Goal: Task Accomplishment & Management: Manage account settings

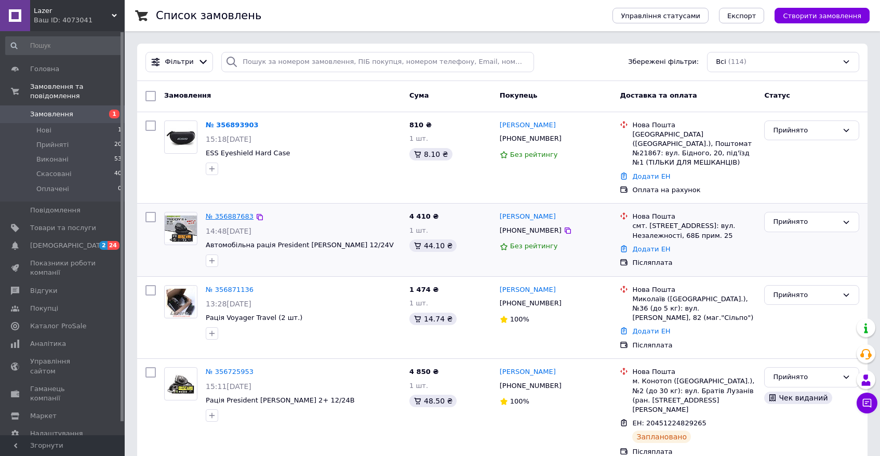
click at [230, 218] on link "№ 356887683" at bounding box center [230, 216] width 48 height 8
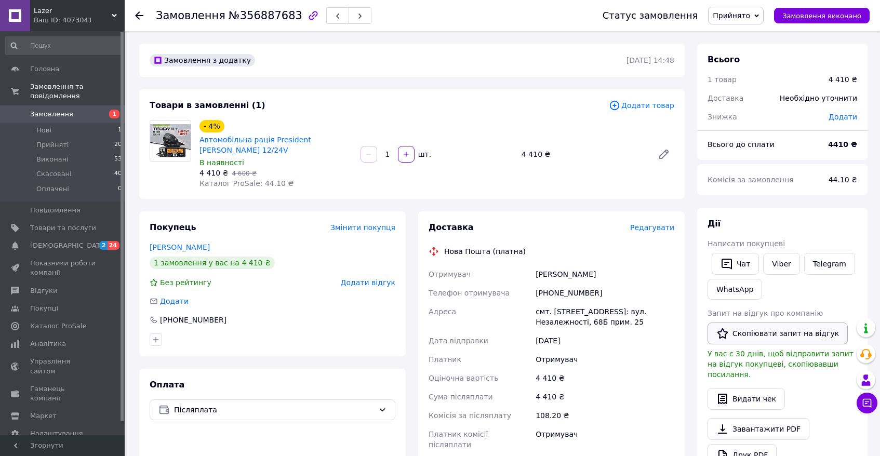
scroll to position [59, 0]
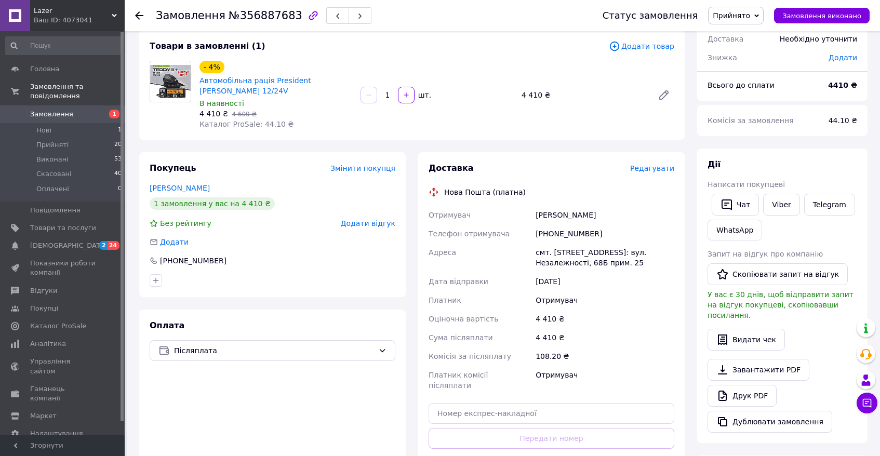
click at [651, 168] on span "Редагувати" at bounding box center [652, 168] width 44 height 8
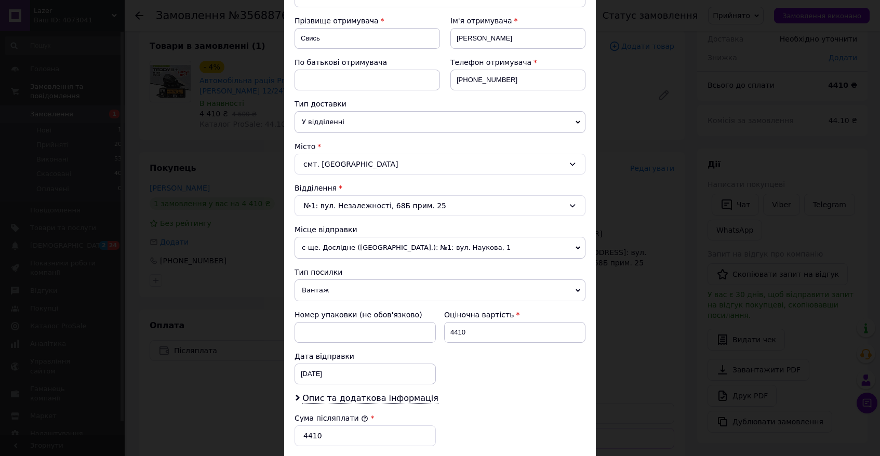
scroll to position [150, 0]
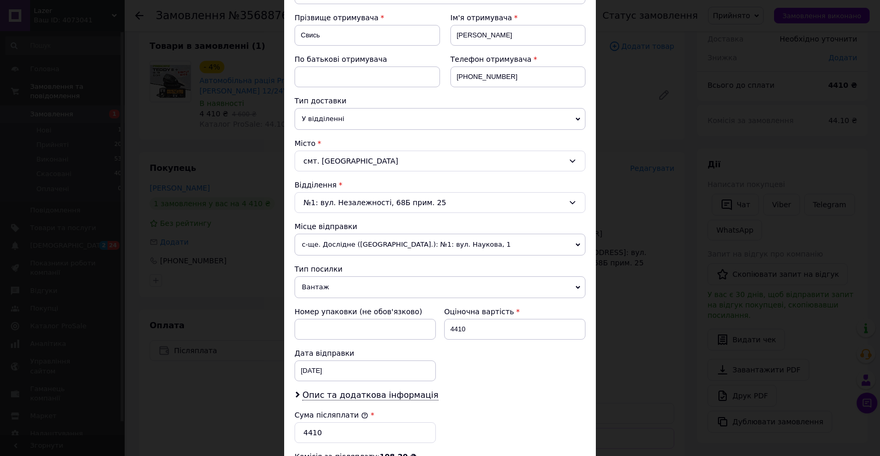
click at [400, 247] on span "с-ще. Дослідне ([GEOGRAPHIC_DATA].): №1: вул. Наукова, 1" at bounding box center [439, 245] width 291 height 22
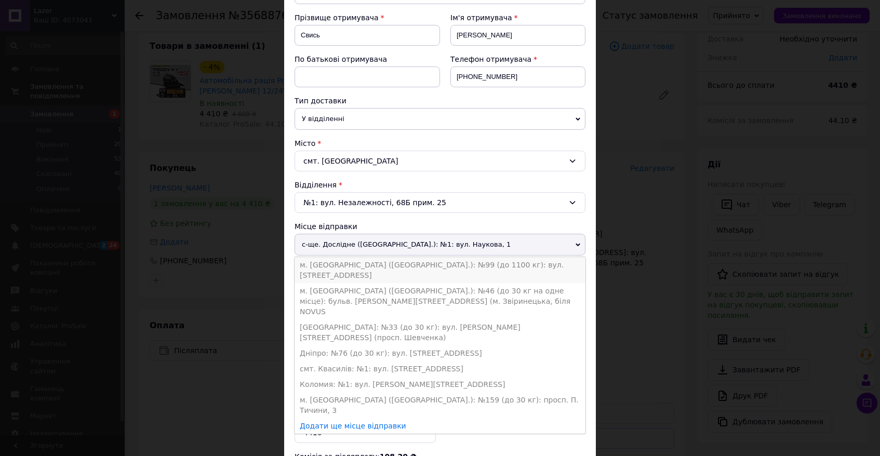
click at [388, 261] on li "м. [GEOGRAPHIC_DATA] ([GEOGRAPHIC_DATA].): №99 (до 1100 кг): вул. [STREET_ADDRE…" at bounding box center [439, 270] width 291 height 26
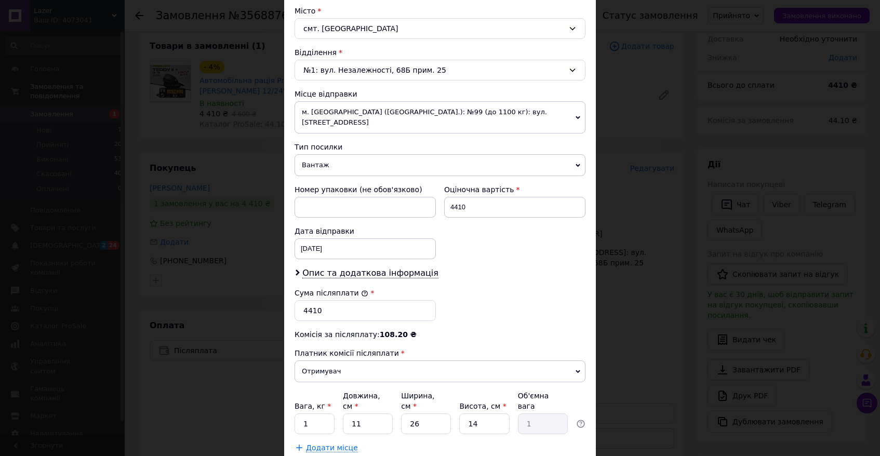
scroll to position [318, 0]
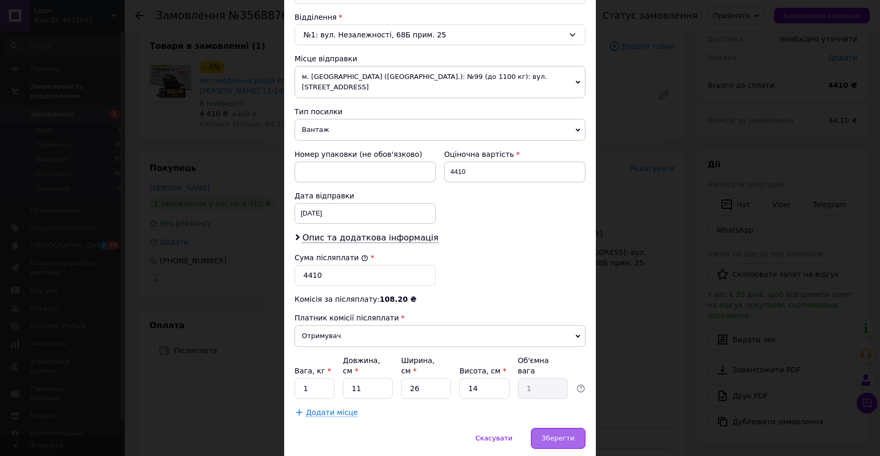
click at [557, 434] on span "Зберегти" at bounding box center [558, 438] width 33 height 8
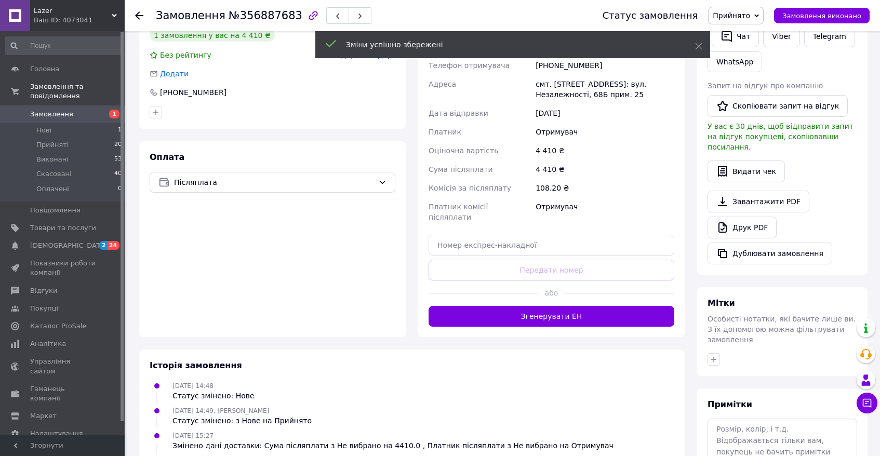
scroll to position [231, 0]
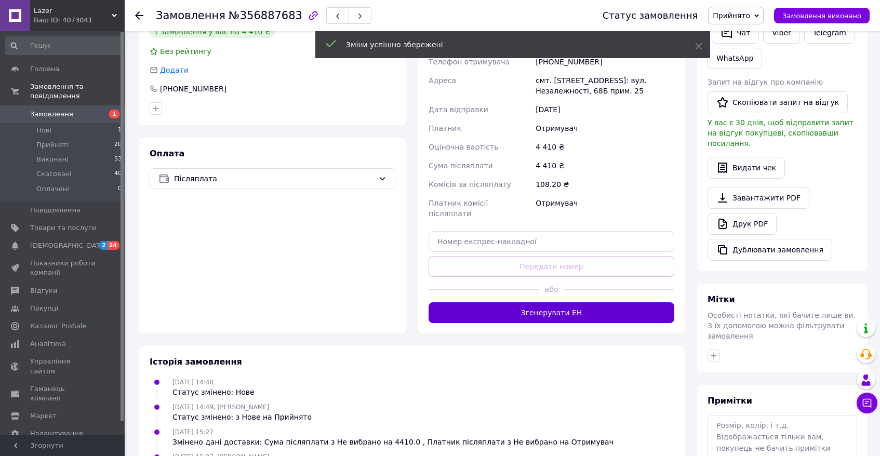
click at [555, 302] on button "Згенерувати ЕН" at bounding box center [551, 312] width 246 height 21
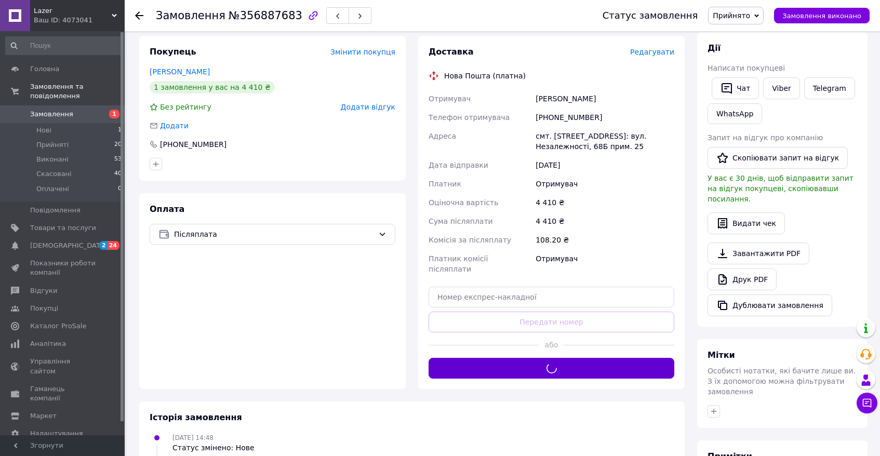
scroll to position [153, 0]
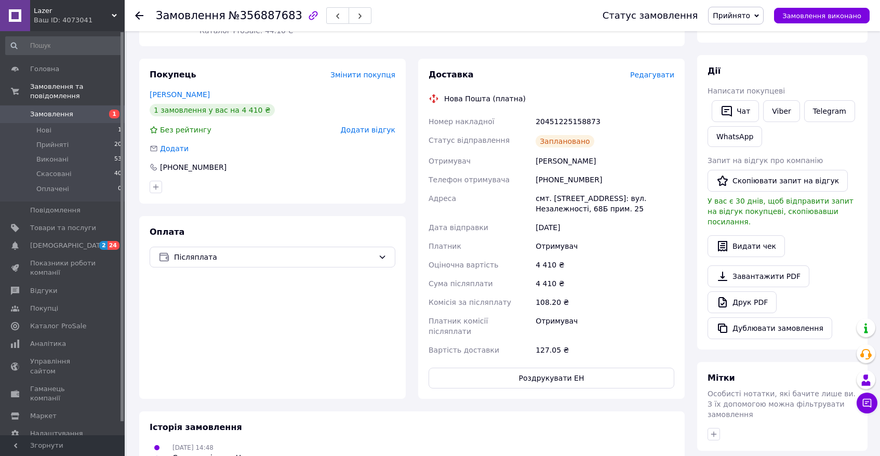
drag, startPoint x: 537, startPoint y: 157, endPoint x: 641, endPoint y: 211, distance: 117.3
click at [641, 211] on div "Номер накладної 20451225158873 Статус відправлення Заплановано Отримувач [PERSO…" at bounding box center [551, 235] width 250 height 247
copy div "[PERSON_NAME] Телефон отримувача [PHONE_NUMBER] [GEOGRAPHIC_DATA] смт. [STREET_…"
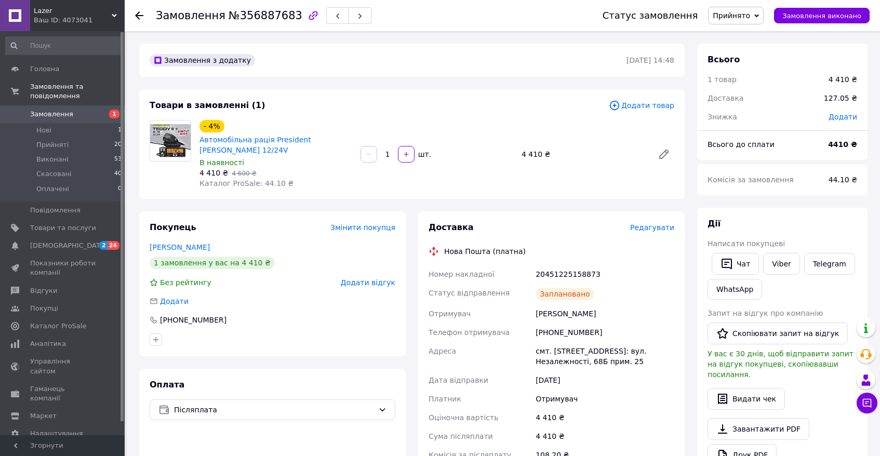
scroll to position [0, 0]
drag, startPoint x: 323, startPoint y: 147, endPoint x: 250, endPoint y: 138, distance: 74.3
click at [250, 138] on span "Автомобільна рація President [PERSON_NAME] 12/24V" at bounding box center [275, 144] width 153 height 21
copy link "рація President [PERSON_NAME] 12/24V"
click at [563, 271] on div "20451225158873" at bounding box center [604, 274] width 143 height 19
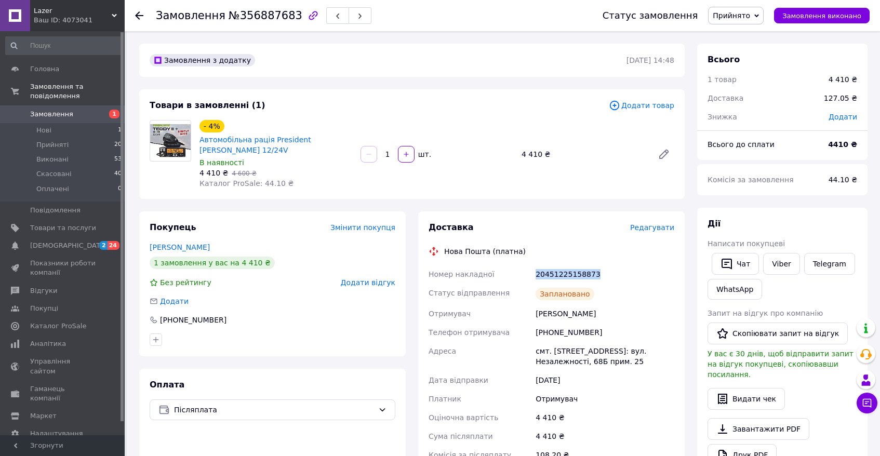
click at [563, 271] on div "20451225158873" at bounding box center [604, 274] width 143 height 19
copy div "20451225158873"
click at [744, 394] on button "Видати чек" at bounding box center [745, 399] width 77 height 22
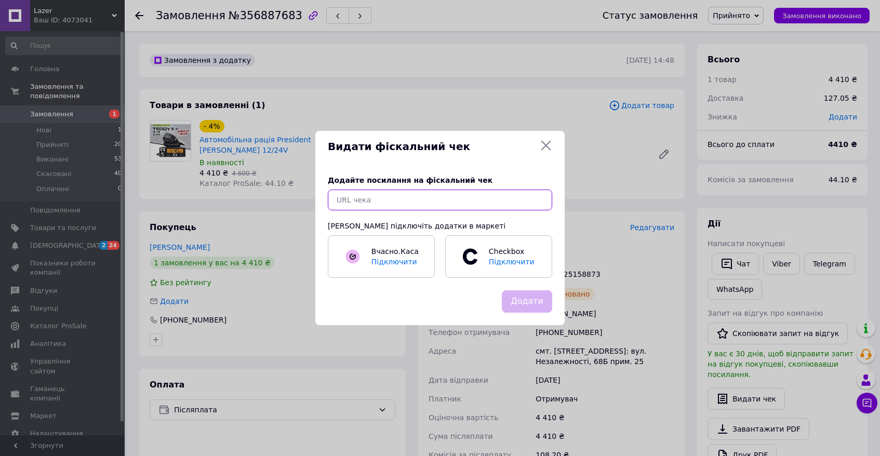
click at [365, 202] on input "text" at bounding box center [440, 200] width 224 height 21
paste input "[URL][DOMAIN_NAME]"
type input "[URL][DOMAIN_NAME]"
click at [521, 300] on button "Додати" at bounding box center [527, 301] width 50 height 22
